Goal: Task Accomplishment & Management: Use online tool/utility

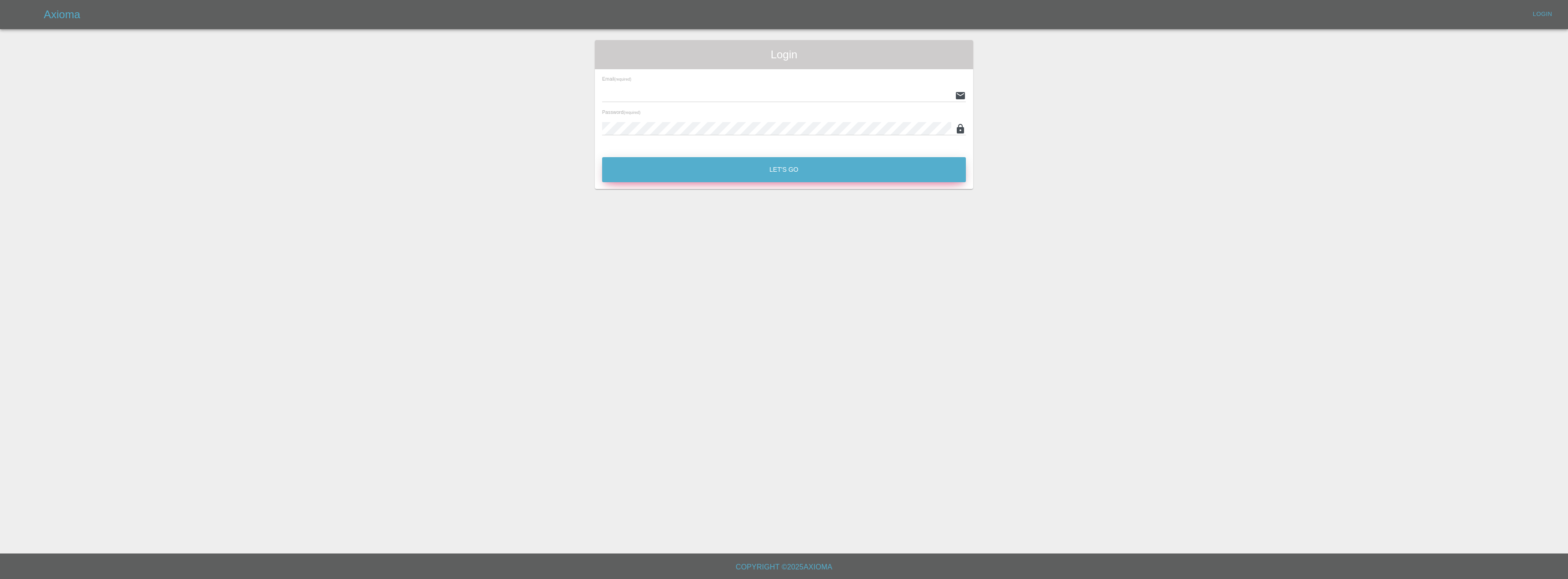
type input "Rickyssmartrepairs@gmail.com"
click at [685, 160] on button "Let's Go" at bounding box center [784, 170] width 364 height 25
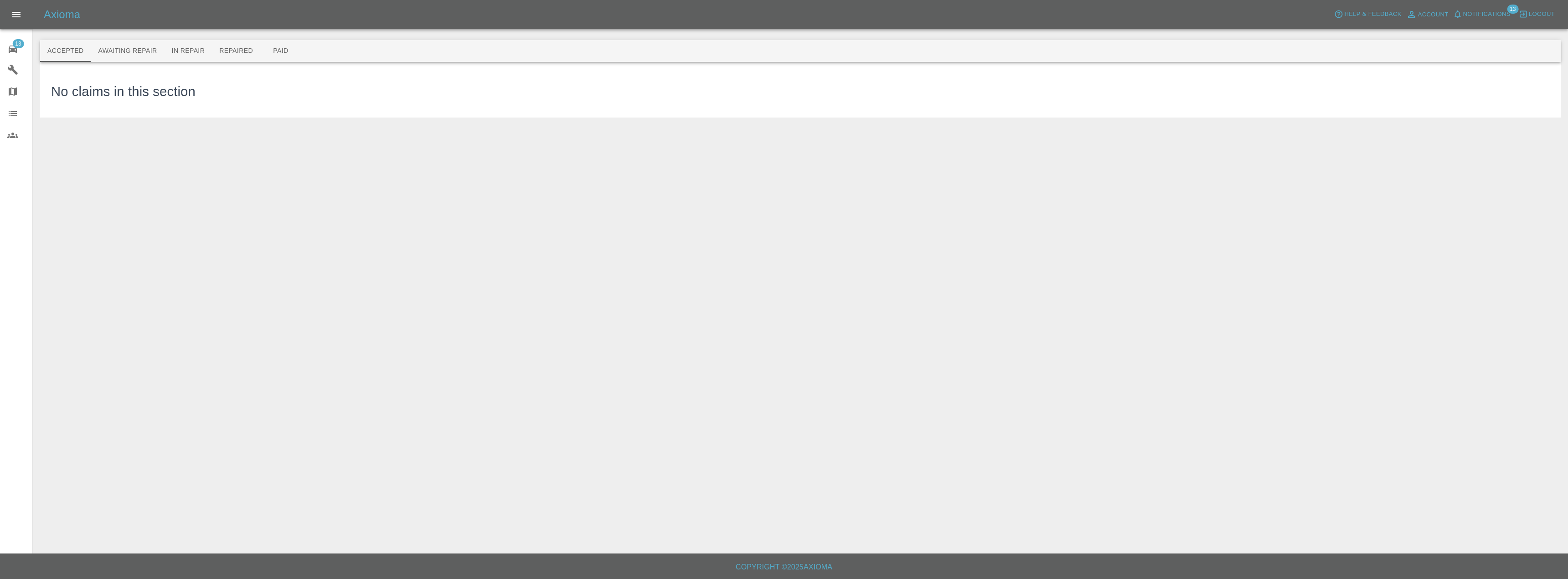
click at [15, 46] on span "13" at bounding box center [17, 43] width 11 height 9
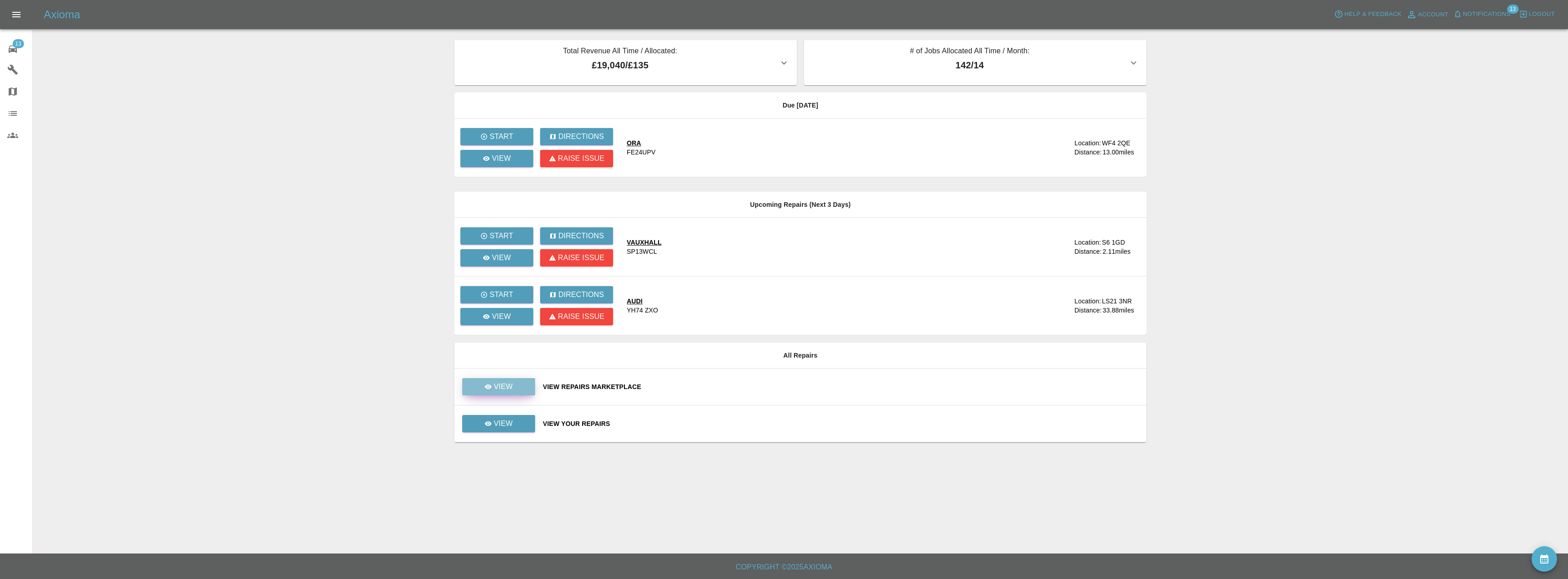
click at [503, 393] on link "View" at bounding box center [498, 387] width 73 height 17
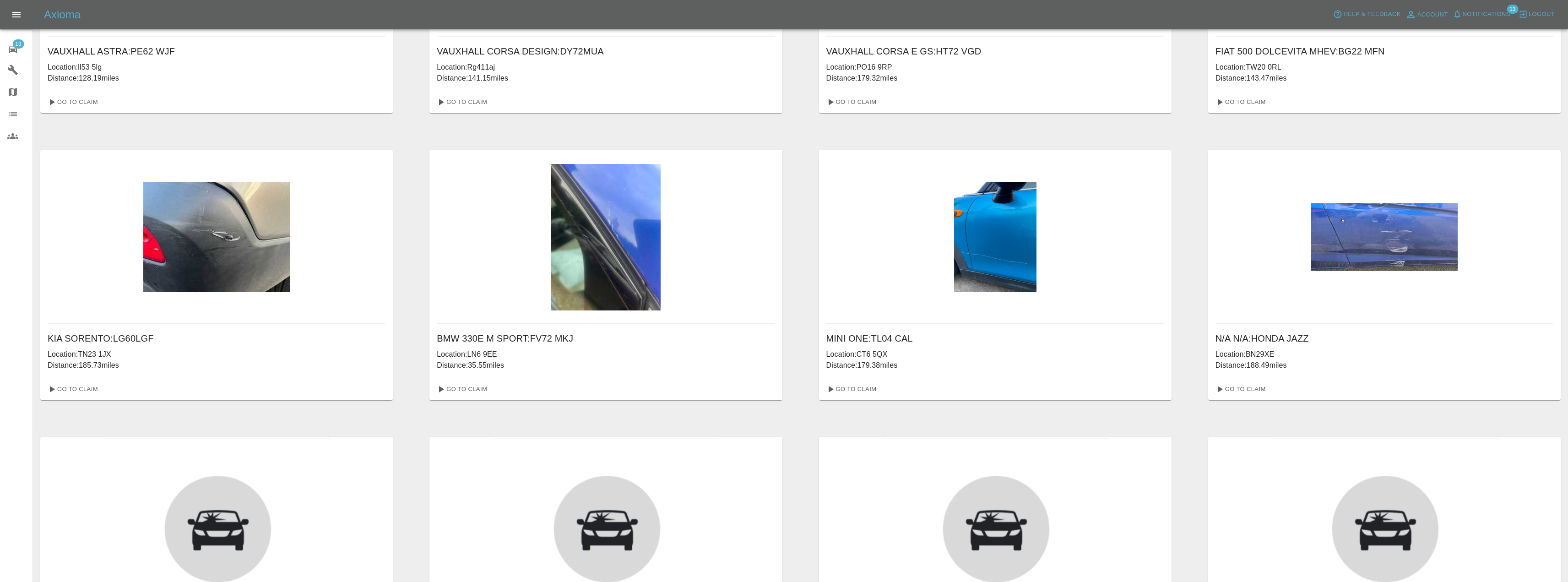
scroll to position [229, 0]
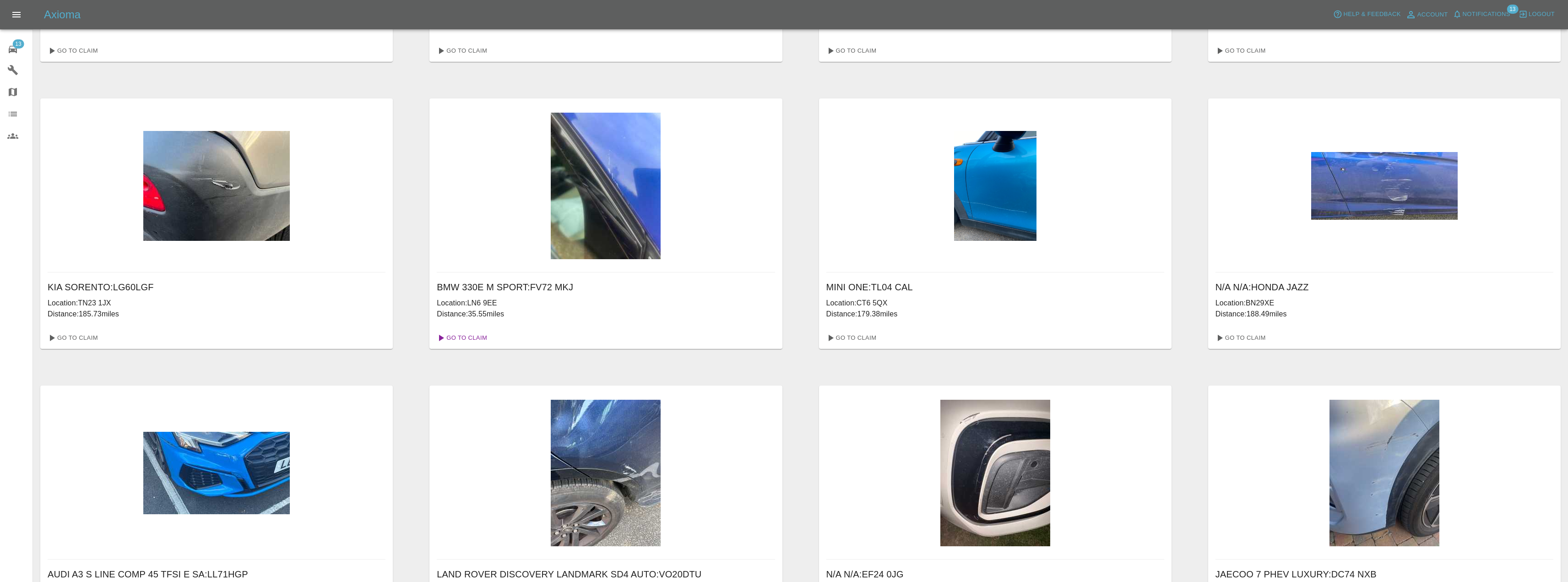
click at [467, 332] on link "Go To Claim" at bounding box center [461, 338] width 56 height 14
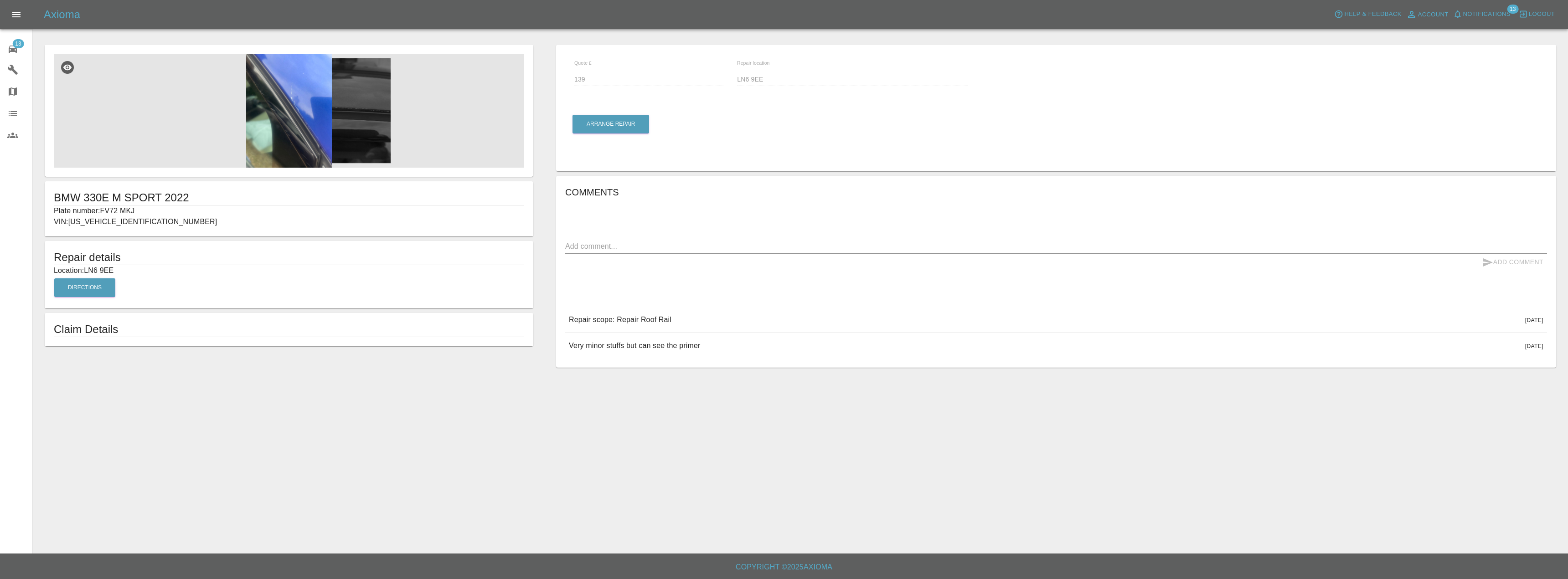
click at [287, 118] on img at bounding box center [289, 111] width 471 height 114
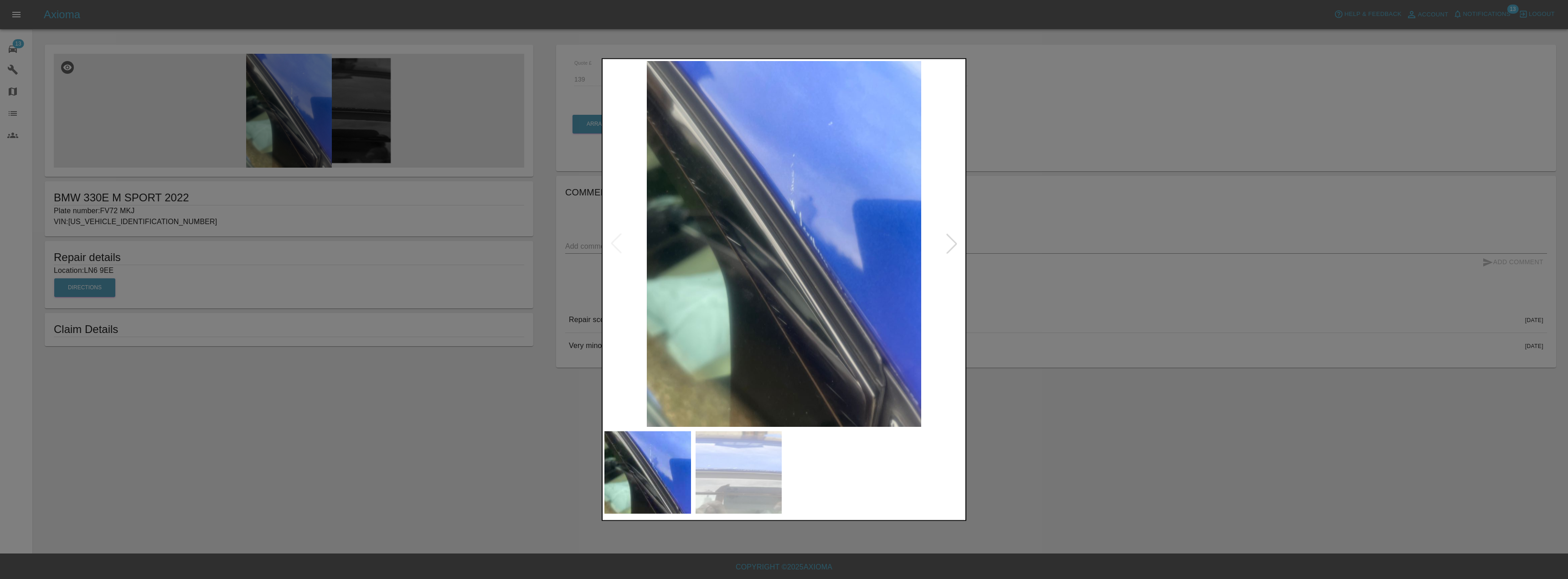
click at [727, 489] on img at bounding box center [739, 473] width 87 height 82
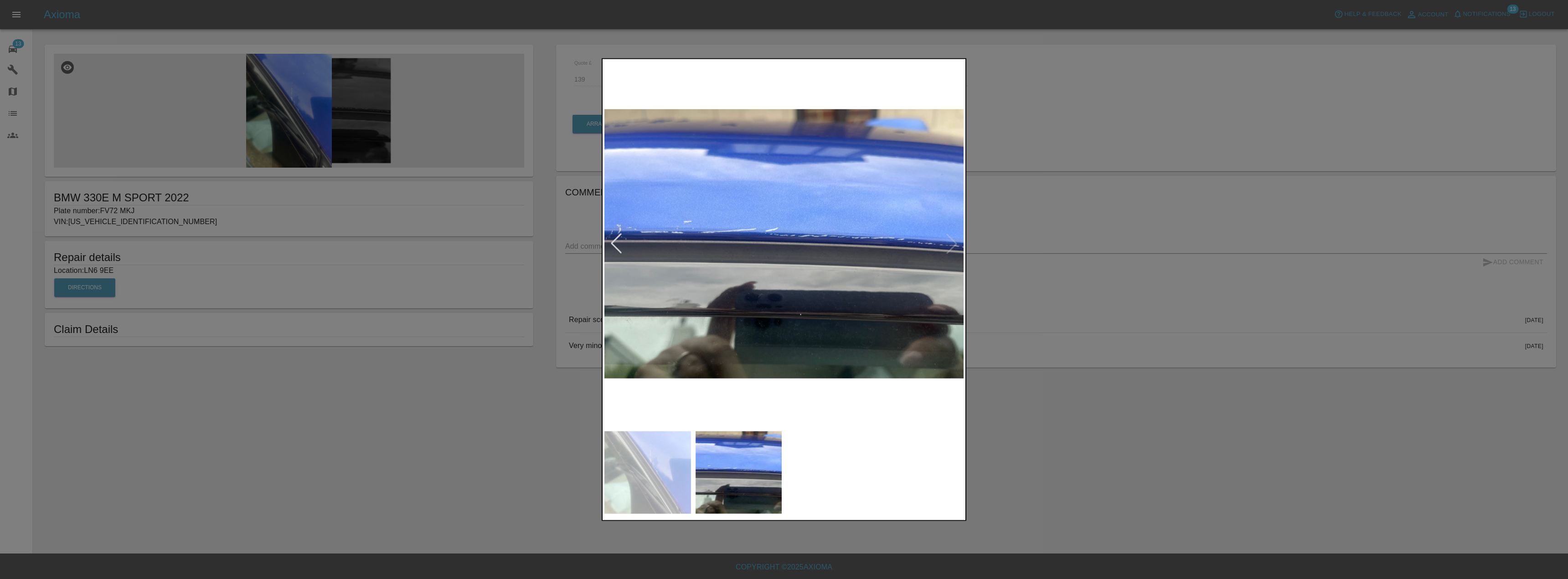
click at [622, 471] on img at bounding box center [648, 473] width 87 height 82
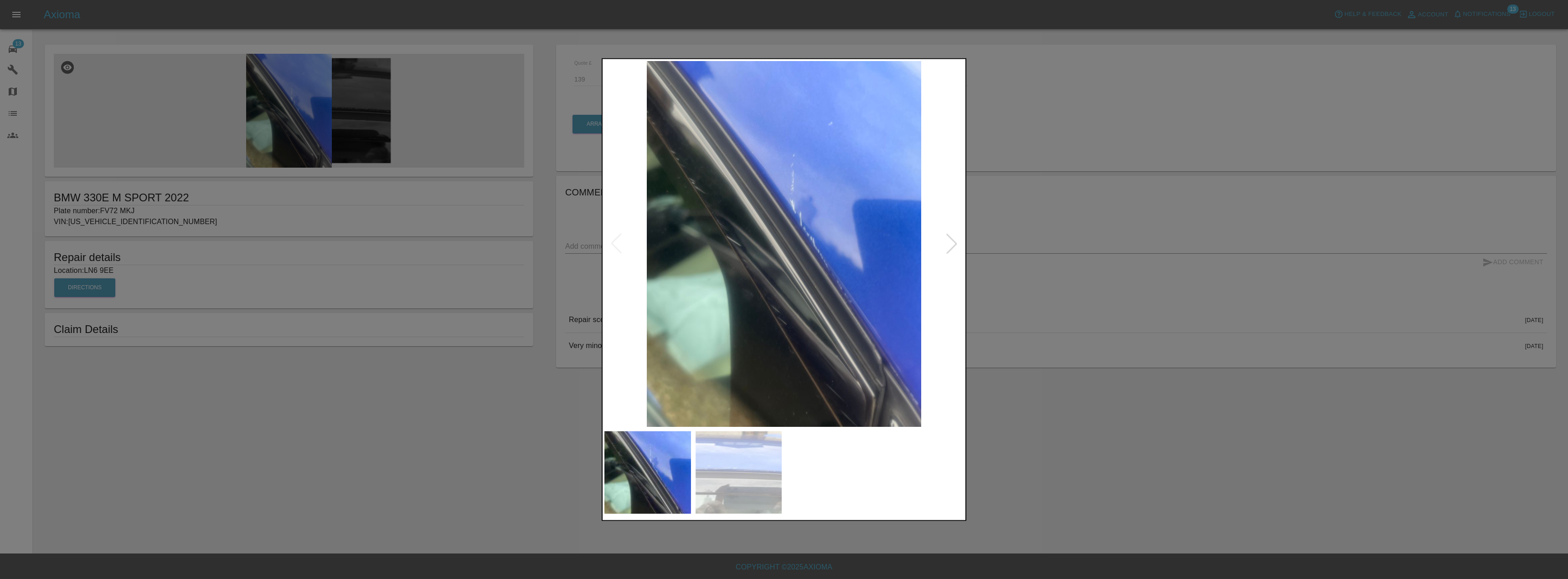
click at [717, 468] on img at bounding box center [739, 473] width 87 height 82
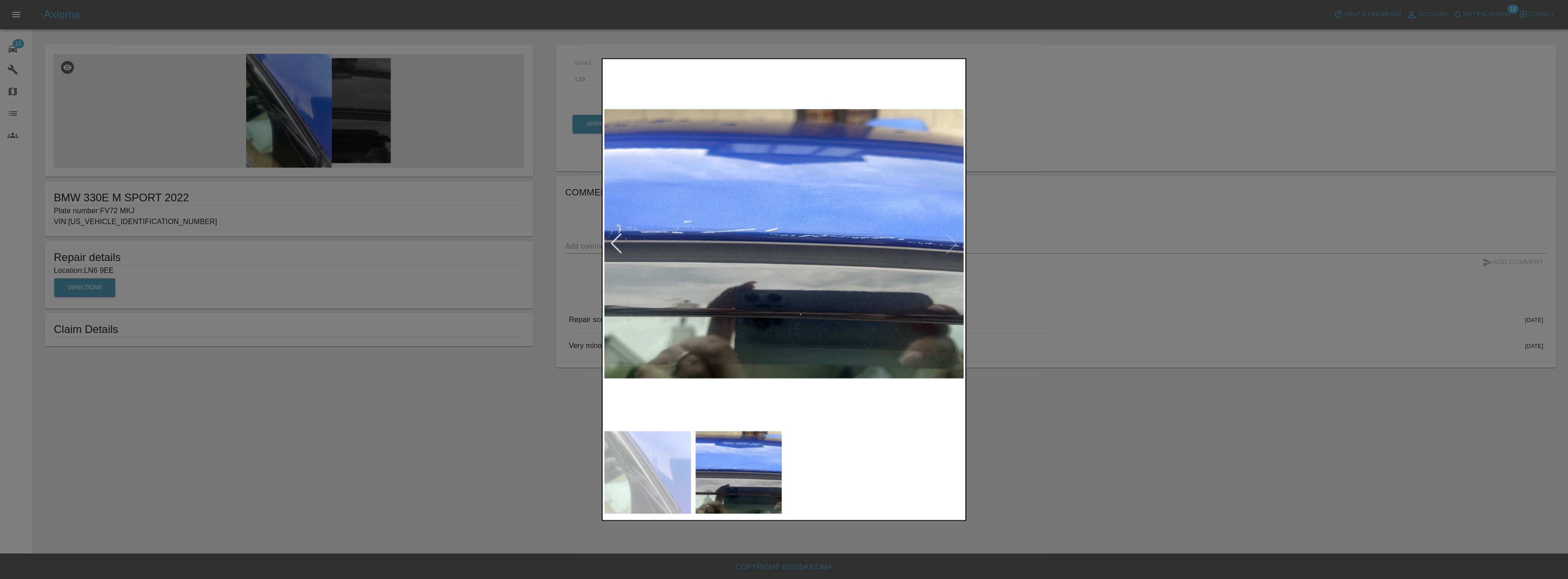
click at [477, 407] on div at bounding box center [784, 290] width 1568 height 579
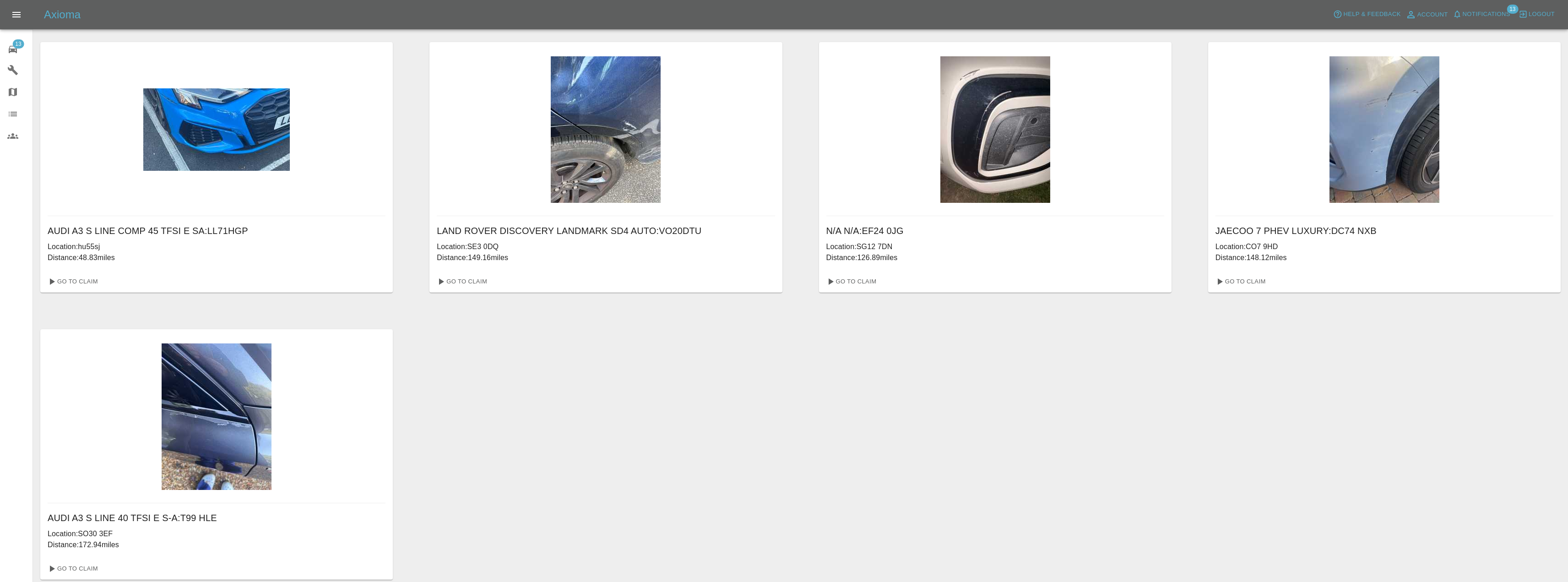
scroll to position [607, 0]
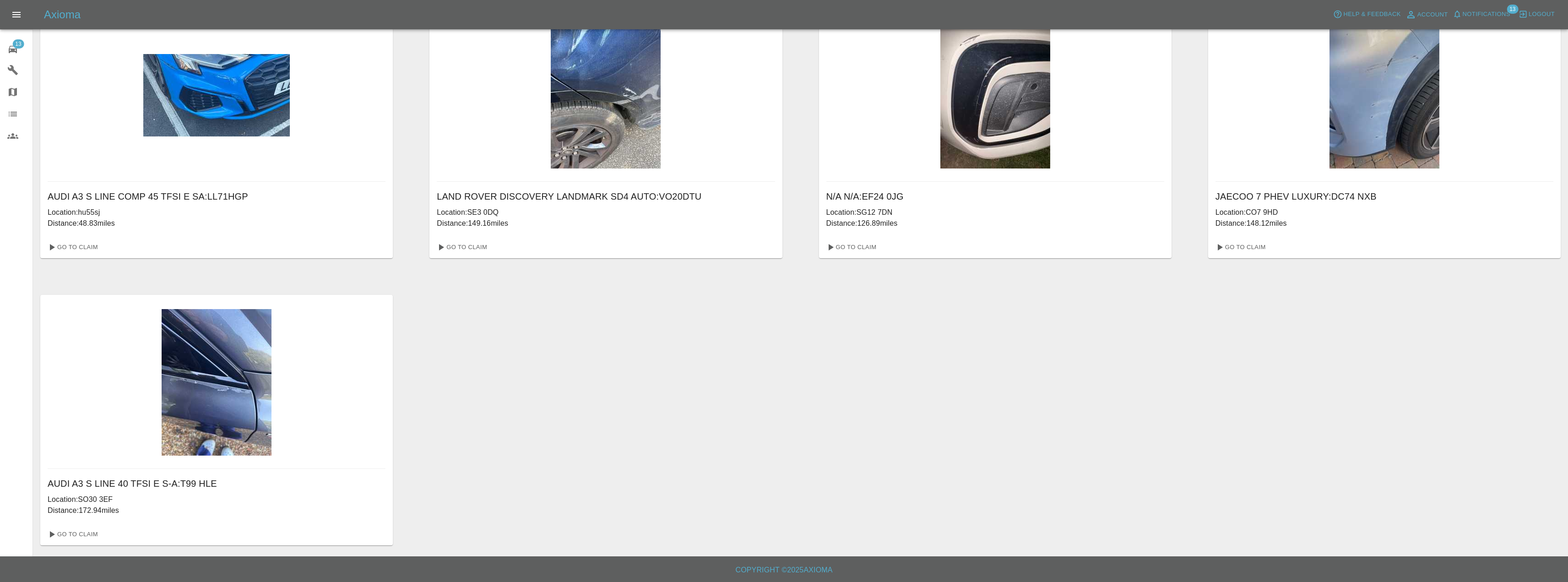
click at [249, 383] on img at bounding box center [216, 382] width 110 height 147
click at [93, 533] on link "Go To Claim" at bounding box center [71, 534] width 56 height 14
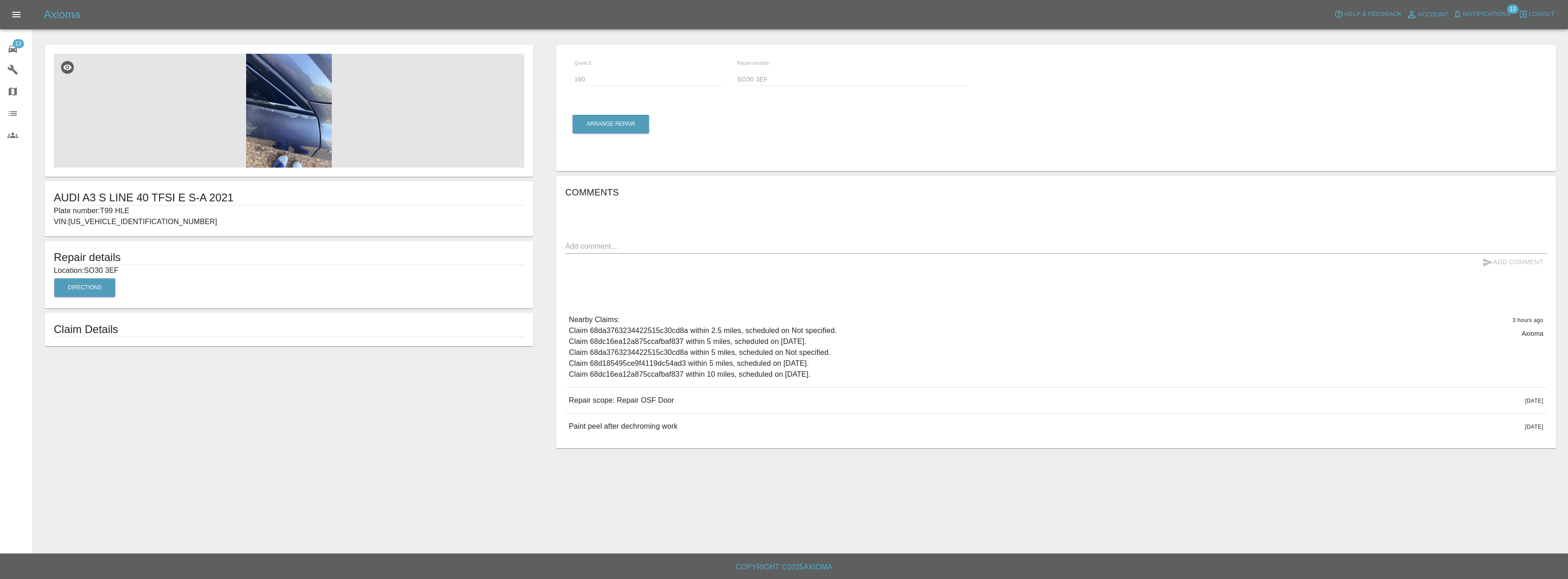
click at [269, 116] on img at bounding box center [289, 111] width 471 height 114
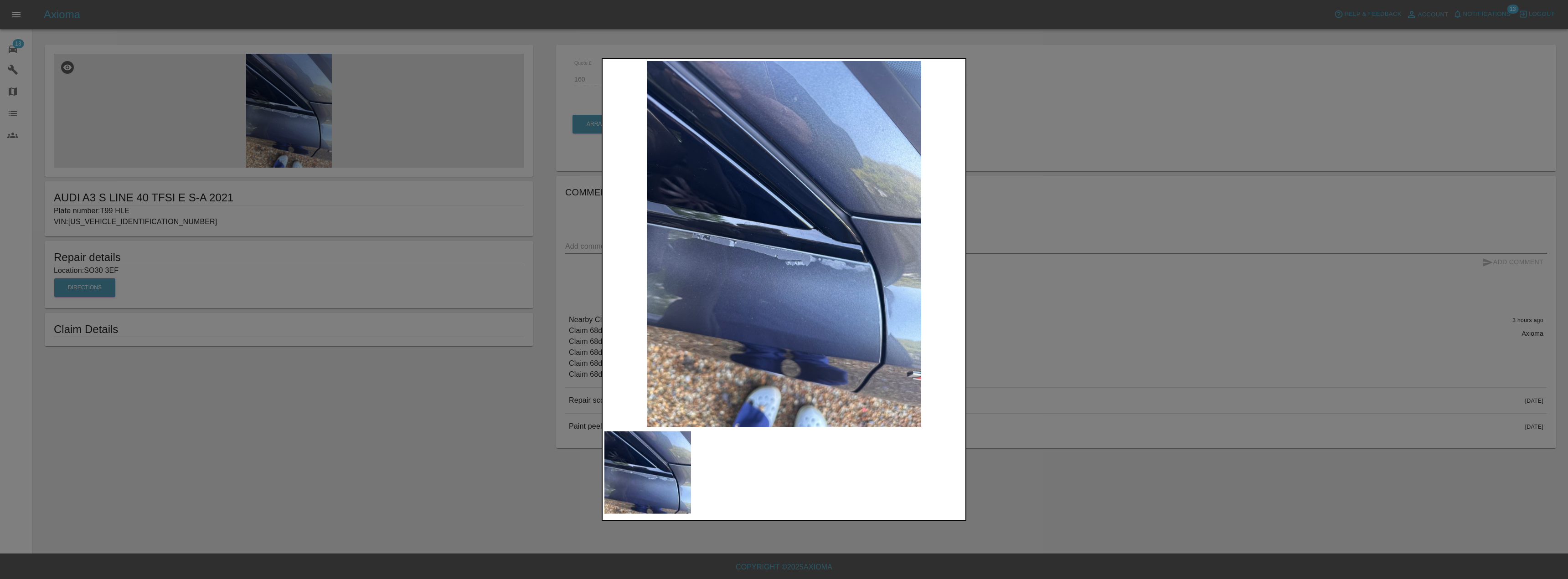
click at [489, 481] on div at bounding box center [784, 290] width 1568 height 579
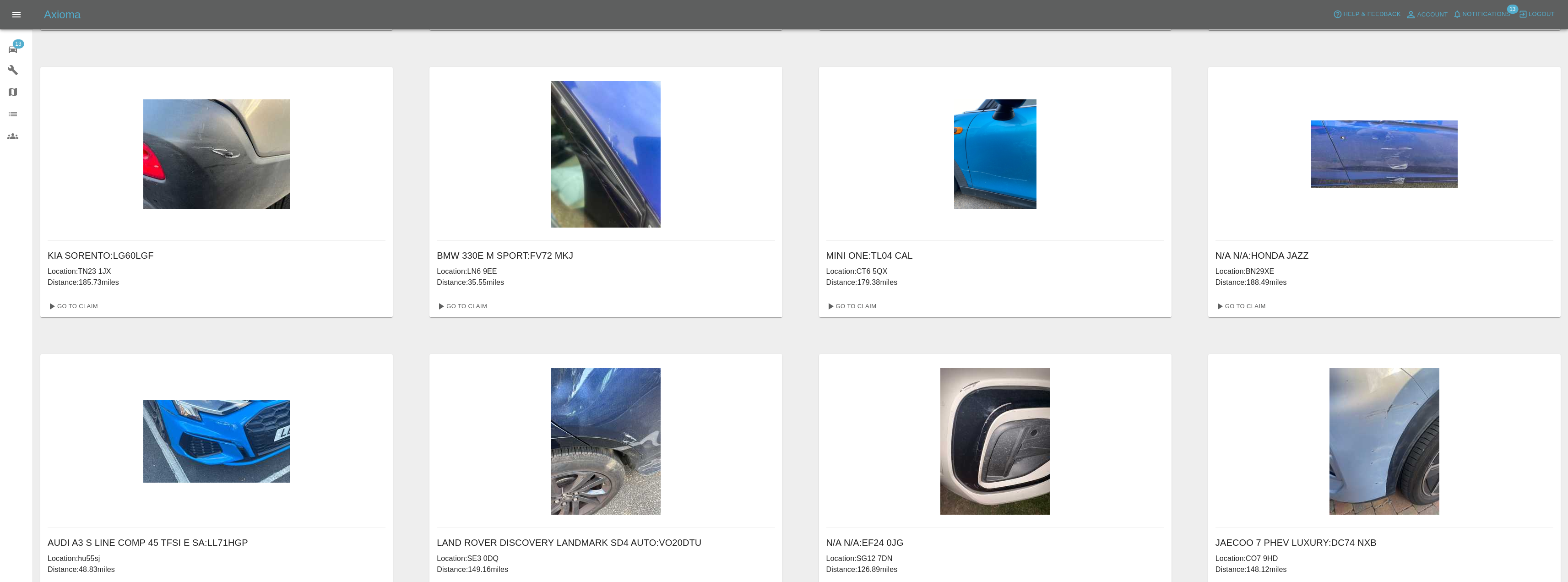
scroll to position [275, 0]
